Goal: Task Accomplishment & Management: Use online tool/utility

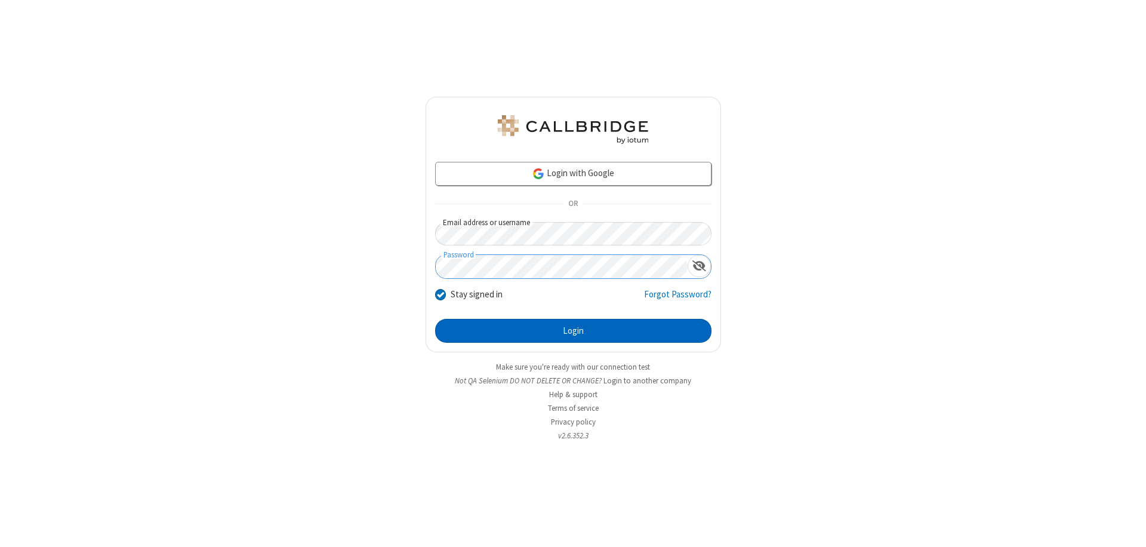
click at [573, 331] on button "Login" at bounding box center [573, 331] width 276 height 24
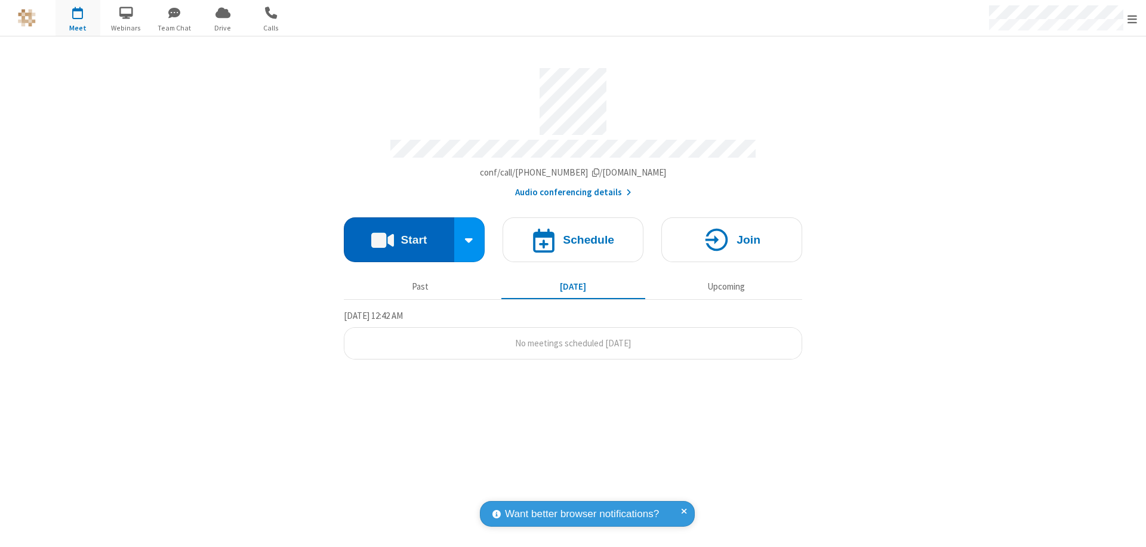
click at [399, 234] on button "Start" at bounding box center [399, 239] width 110 height 45
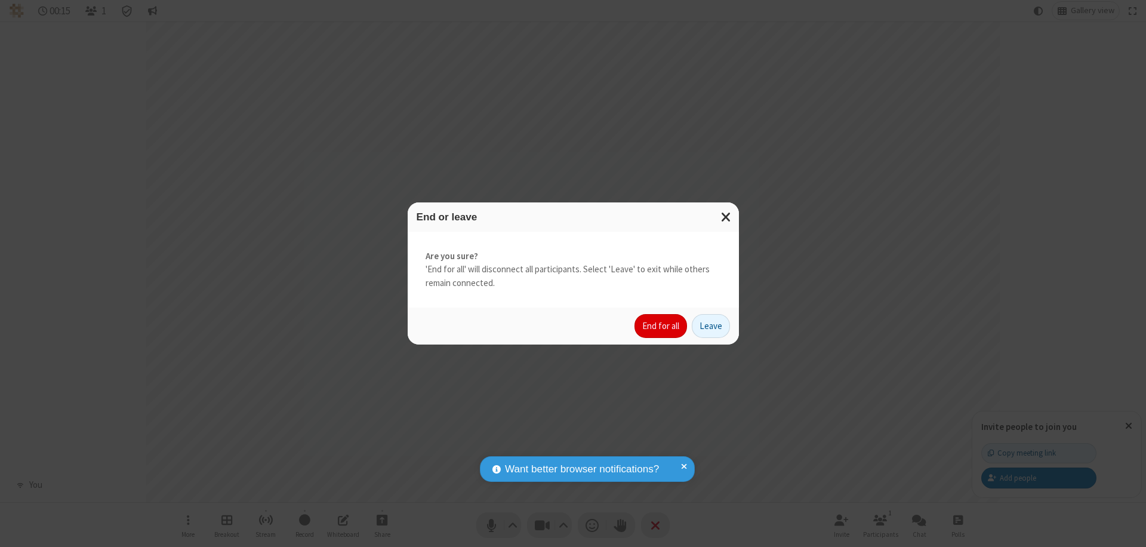
click at [662, 326] on button "End for all" at bounding box center [661, 326] width 53 height 24
